Goal: Task Accomplishment & Management: Use online tool/utility

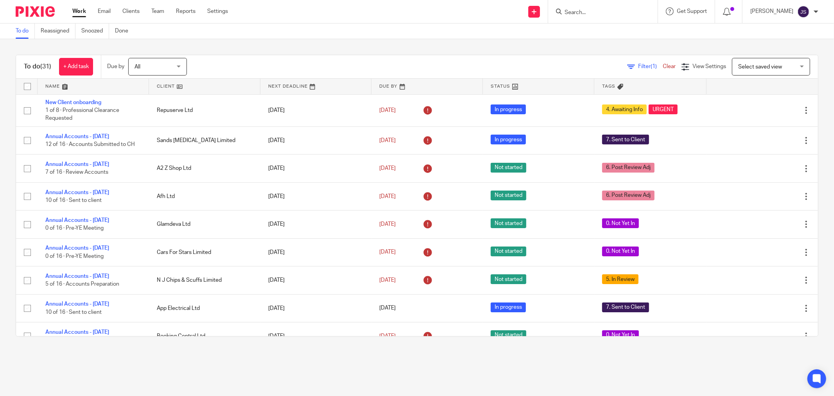
click at [30, 8] on img at bounding box center [35, 11] width 39 height 11
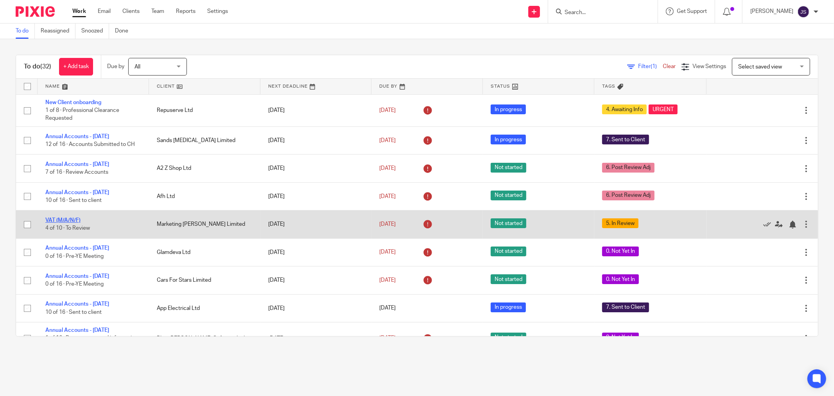
click at [55, 222] on link "VAT (M/A/N/F)" at bounding box center [62, 219] width 35 height 5
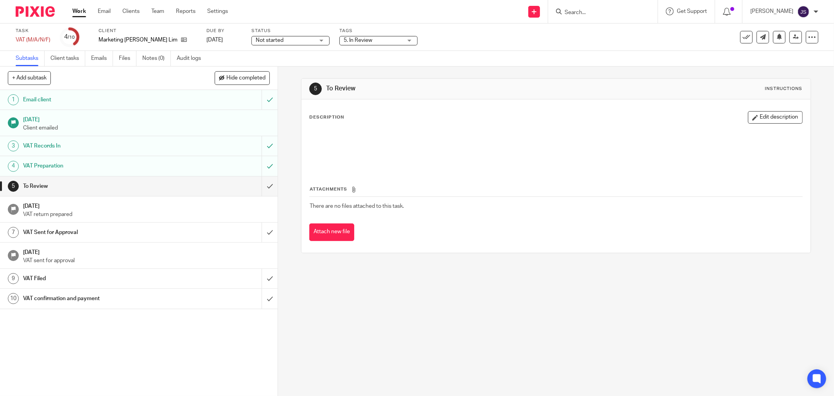
click at [344, 36] on span "5. In Review" at bounding box center [373, 40] width 59 height 8
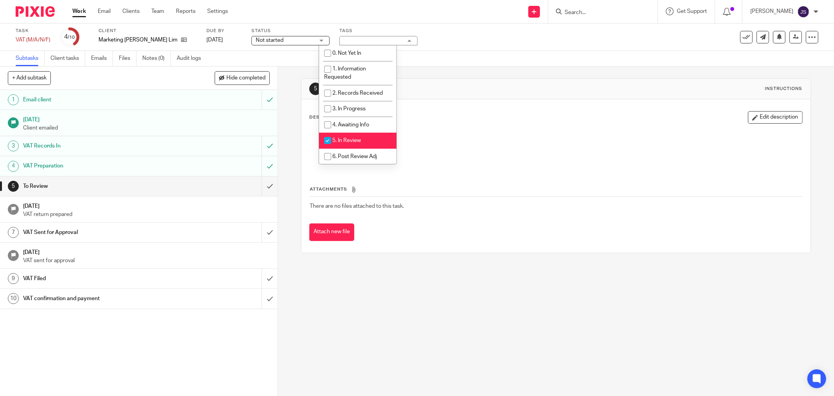
click at [357, 138] on li "5. In Review" at bounding box center [357, 141] width 77 height 16
checkbox input "false"
click at [261, 188] on input "submit" at bounding box center [139, 186] width 278 height 20
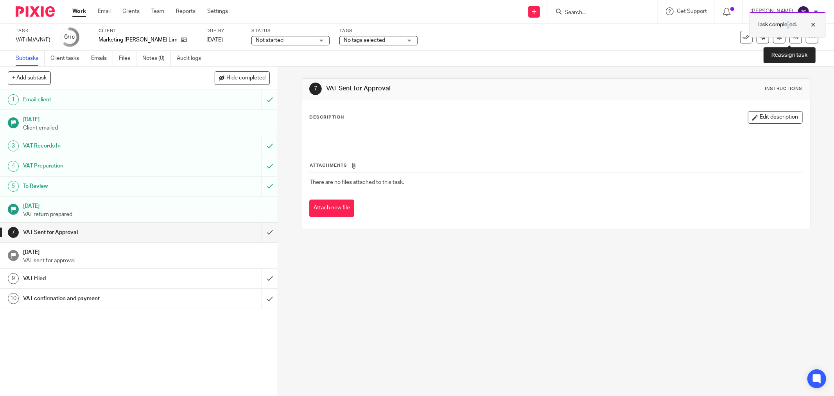
click at [788, 37] on div "Task completed." at bounding box center [787, 25] width 77 height 26
click at [789, 41] on link at bounding box center [795, 37] width 13 height 13
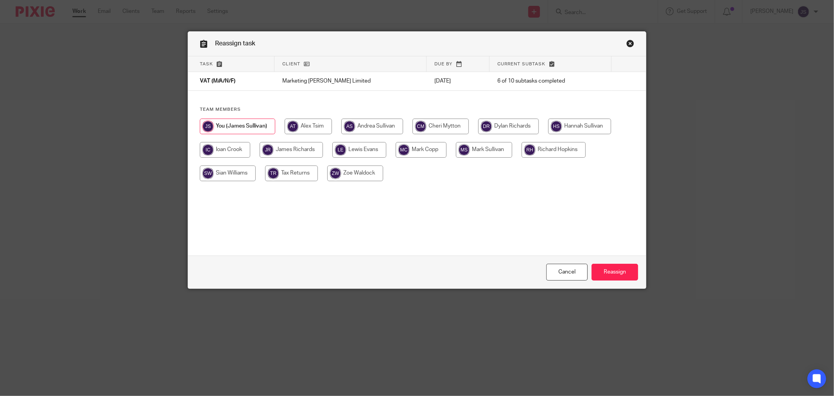
click at [565, 124] on input "radio" at bounding box center [579, 126] width 63 height 16
radio input "true"
click at [611, 268] on input "Reassign" at bounding box center [615, 272] width 47 height 17
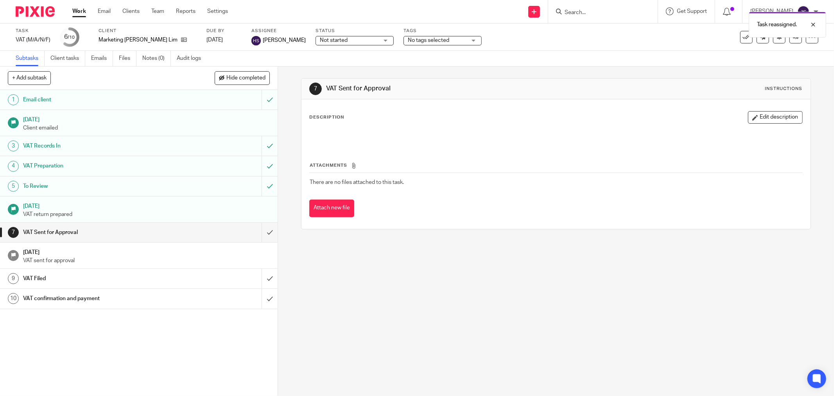
click at [39, 12] on img at bounding box center [35, 11] width 39 height 11
